Goal: Task Accomplishment & Management: Complete application form

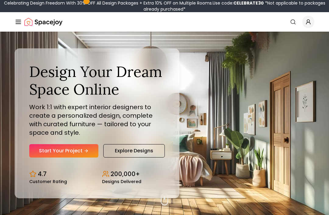
click at [41, 158] on link "Start Your Project" at bounding box center [63, 150] width 69 height 13
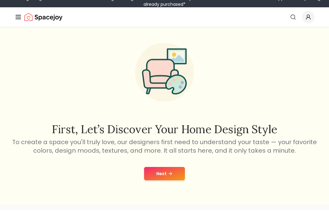
scroll to position [16, 0]
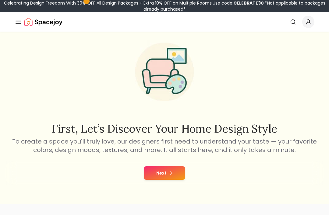
click at [181, 164] on div "Next" at bounding box center [164, 173] width 319 height 23
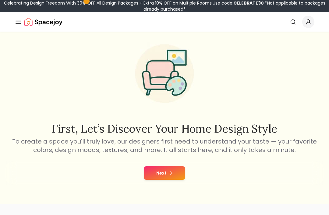
click at [175, 170] on button "Next" at bounding box center [164, 173] width 41 height 13
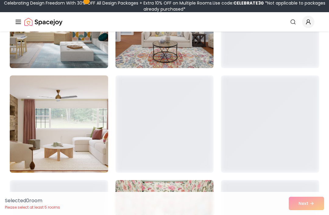
scroll to position [224, 0]
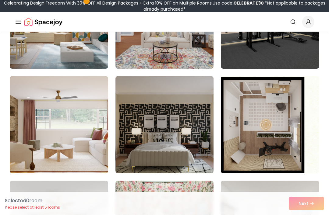
click at [282, 122] on img at bounding box center [270, 124] width 98 height 97
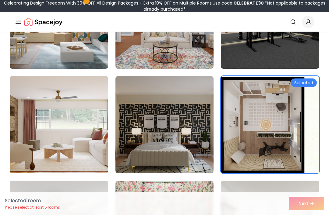
click at [283, 128] on img at bounding box center [270, 124] width 98 height 97
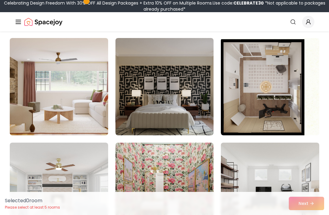
scroll to position [260, 0]
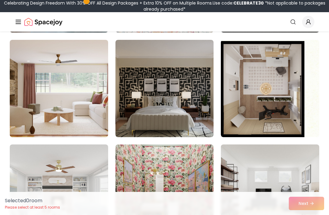
click at [282, 111] on img at bounding box center [270, 88] width 98 height 97
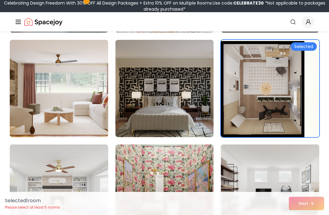
click at [297, 94] on img at bounding box center [270, 88] width 98 height 97
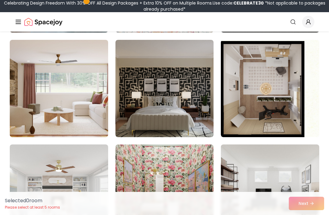
click at [301, 57] on img at bounding box center [270, 88] width 98 height 97
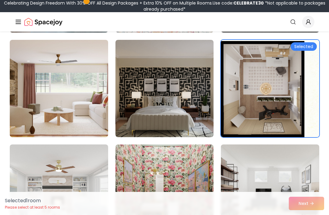
click at [308, 48] on div "Selected" at bounding box center [304, 46] width 26 height 9
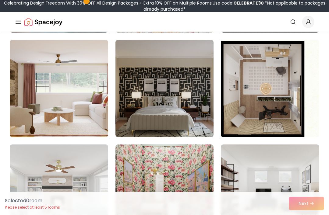
click at [279, 80] on img at bounding box center [270, 88] width 98 height 97
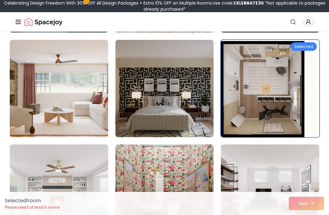
click at [312, 215] on div "Selected 1 room Please select at least 5 rooms Next" at bounding box center [164, 203] width 329 height 23
click at [307, 215] on div "Selected 1 room Please select at least 5 rooms Next" at bounding box center [164, 203] width 329 height 23
click at [310, 215] on div "Selected 1 room Please select at least 5 rooms Next" at bounding box center [164, 203] width 329 height 23
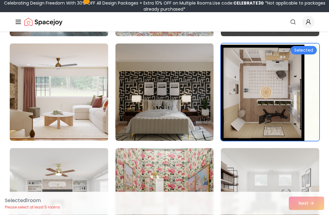
scroll to position [256, 0]
click at [304, 52] on div "Selected" at bounding box center [304, 50] width 26 height 9
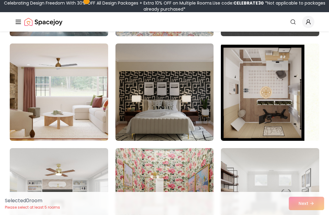
click at [302, 58] on img at bounding box center [270, 92] width 98 height 97
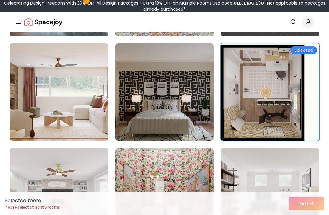
click at [303, 58] on img at bounding box center [270, 92] width 98 height 97
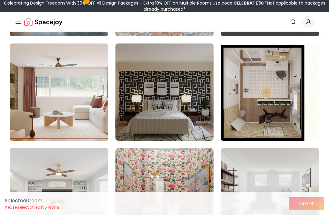
click at [303, 59] on img at bounding box center [270, 92] width 98 height 97
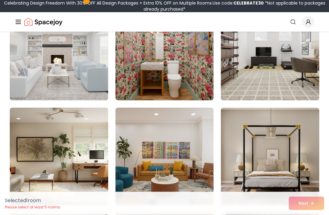
scroll to position [402, 0]
click at [293, 138] on img at bounding box center [270, 156] width 98 height 97
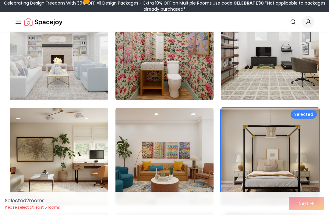
click at [295, 84] on img at bounding box center [270, 51] width 98 height 97
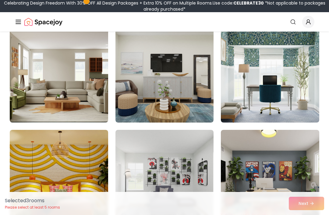
click at [189, 95] on img at bounding box center [164, 73] width 98 height 97
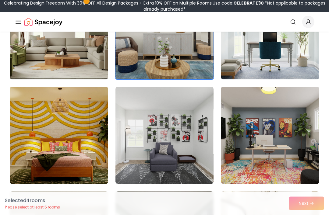
scroll to position [737, 0]
click at [192, 140] on img at bounding box center [164, 135] width 98 height 97
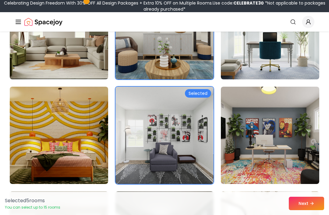
click at [312, 211] on button "Next" at bounding box center [306, 203] width 35 height 13
